Goal: Find specific page/section: Find specific page/section

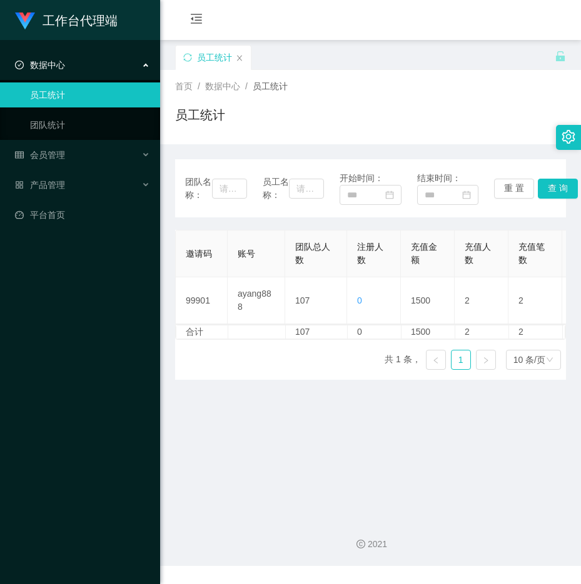
scroll to position [0, 578]
